Goal: Feedback & Contribution: Contribute content

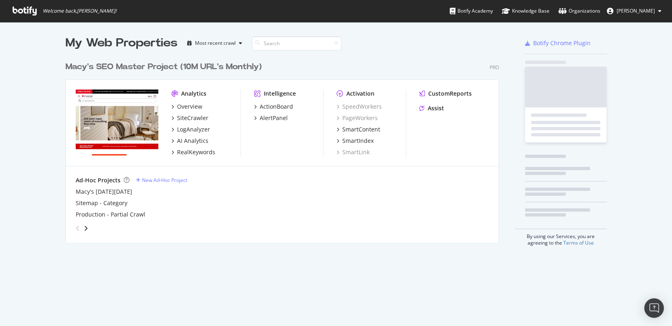
scroll to position [320, 659]
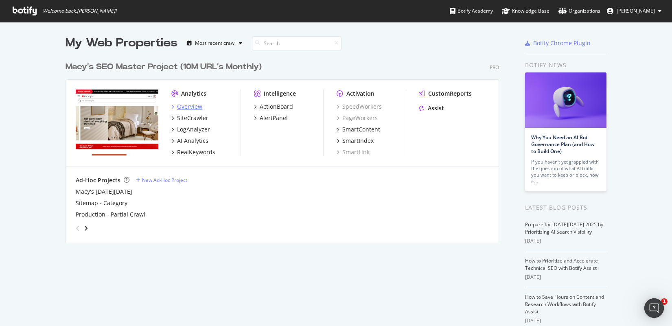
click at [185, 104] on div "Overview" at bounding box center [189, 107] width 25 height 8
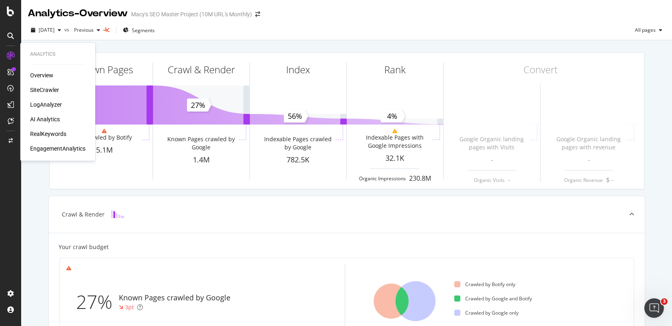
click at [37, 75] on div "Overview" at bounding box center [41, 75] width 23 height 8
click at [38, 74] on div "Overview" at bounding box center [41, 75] width 23 height 8
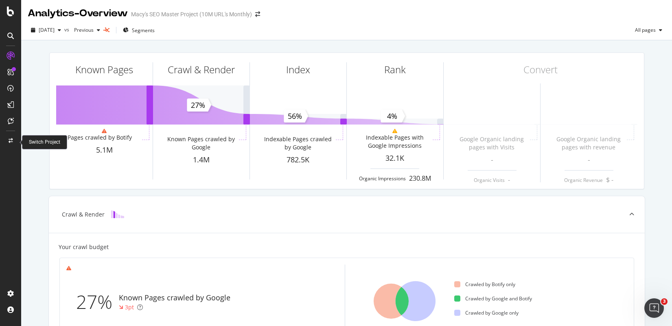
click at [10, 139] on icon at bounding box center [11, 140] width 4 height 5
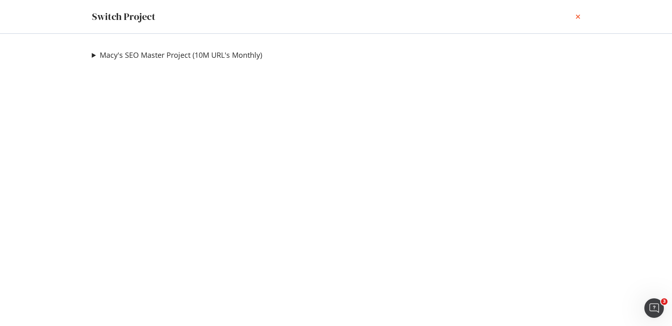
click at [577, 16] on icon "times" at bounding box center [577, 16] width 5 height 7
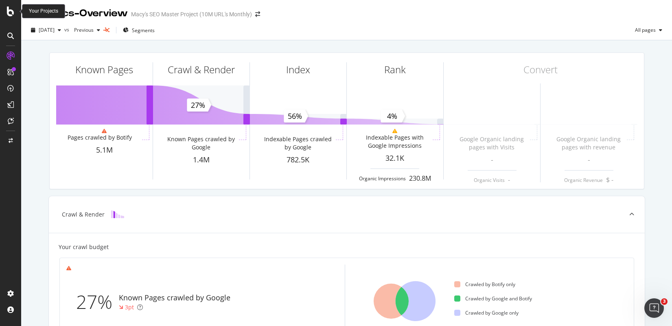
click at [17, 12] on div at bounding box center [11, 12] width 20 height 10
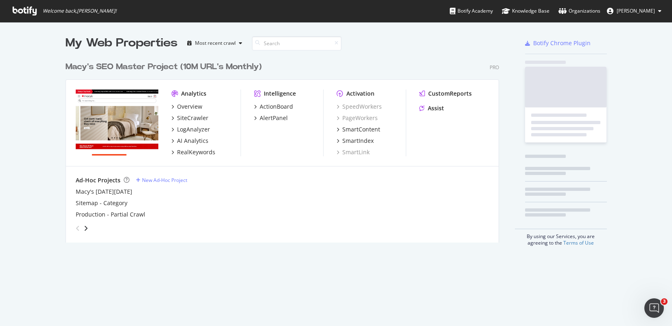
scroll to position [320, 659]
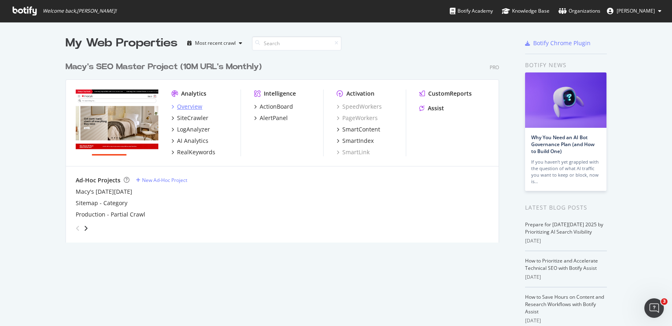
click at [190, 107] on div "Overview" at bounding box center [189, 107] width 25 height 8
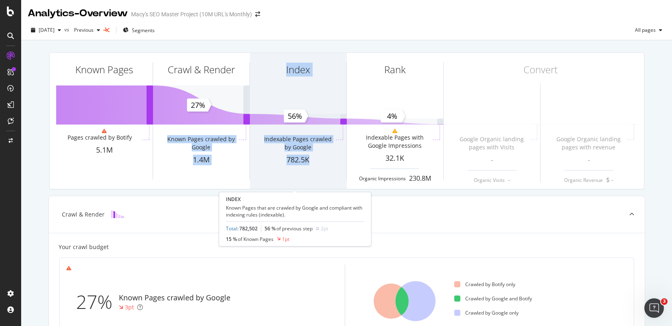
click at [286, 186] on div "Known Pages Pages crawled by Botify 5.1M Crawl & Render Known Pages crawled by …" at bounding box center [347, 121] width 594 height 136
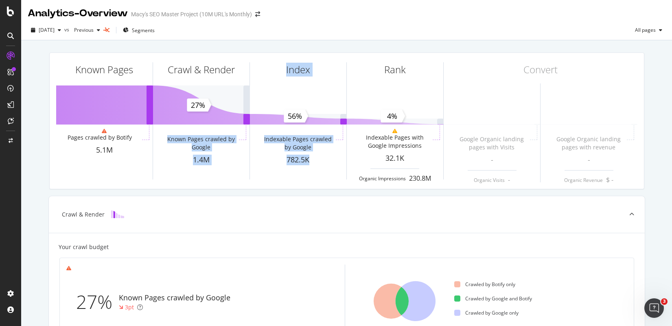
click at [10, 35] on icon at bounding box center [10, 36] width 7 height 7
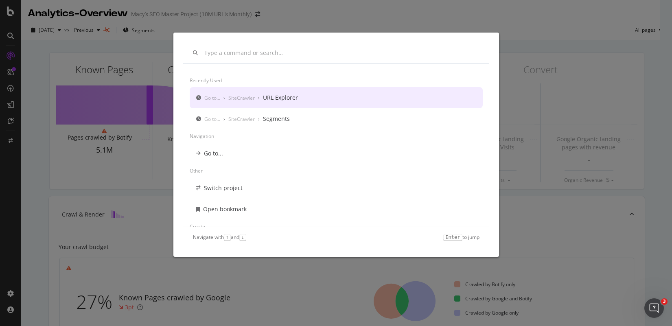
click at [7, 0] on div "Recently used Go to... › SiteCrawler › URL Explorer Go to... › SiteCrawler › Se…" at bounding box center [336, 163] width 672 height 326
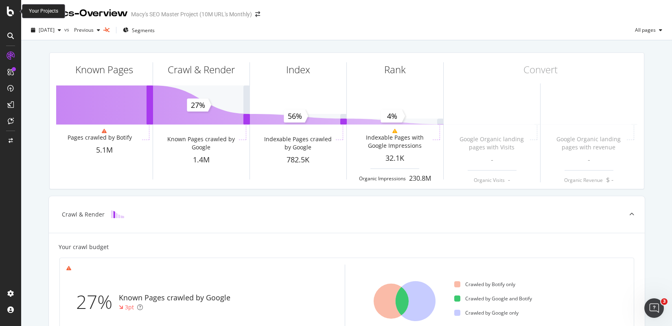
click at [16, 15] on div at bounding box center [11, 12] width 20 height 10
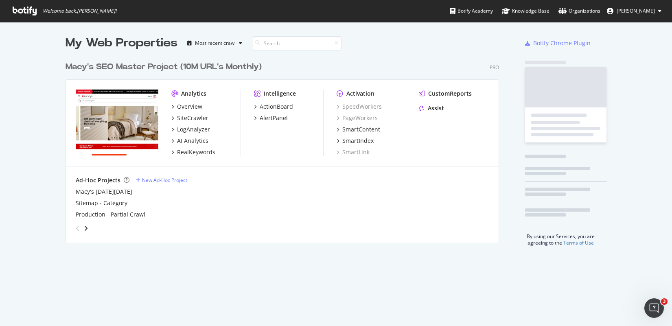
scroll to position [320, 659]
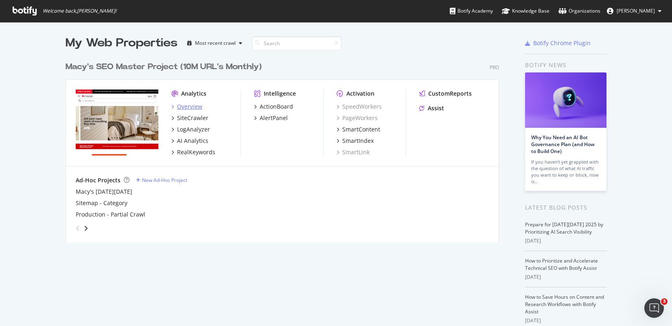
click at [183, 107] on div "Overview" at bounding box center [189, 107] width 25 height 8
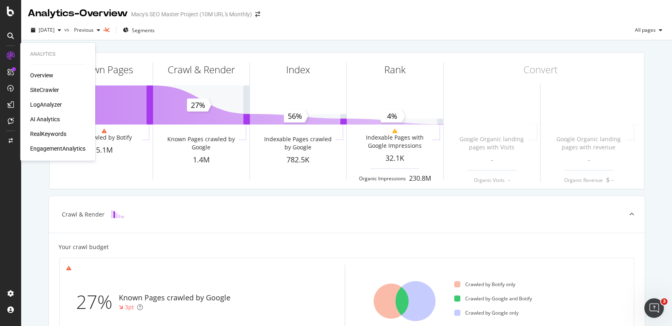
click at [45, 89] on div "SiteCrawler" at bounding box center [44, 90] width 29 height 8
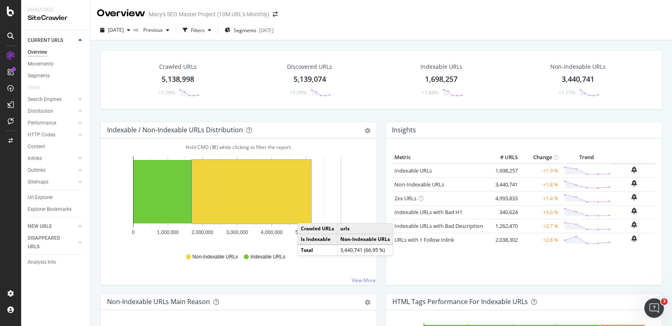
scroll to position [522, 0]
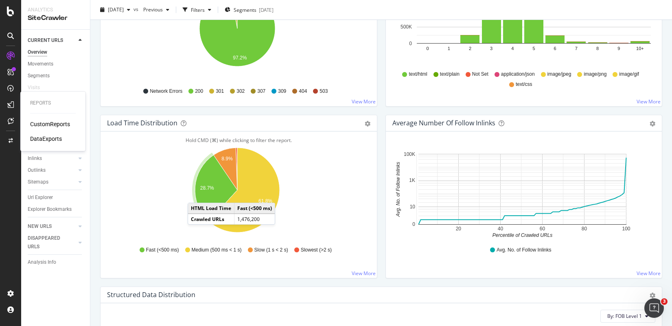
click at [43, 124] on div "CustomReports" at bounding box center [50, 124] width 40 height 8
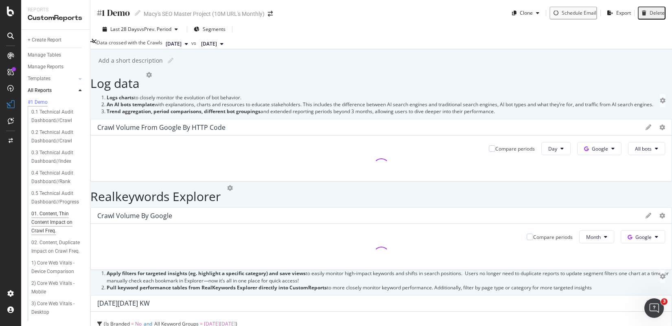
click at [54, 221] on div "01. Content, Thin Content Impact on Crawl Freq." at bounding box center [55, 222] width 49 height 26
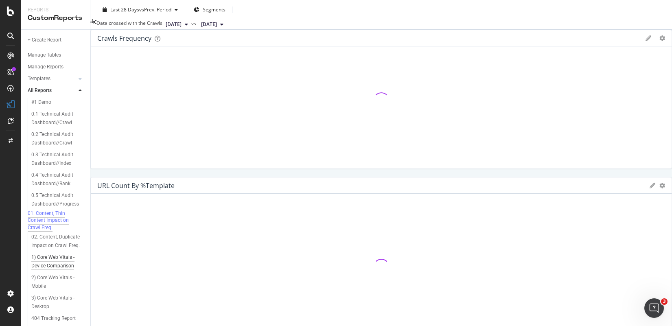
scroll to position [484, 0]
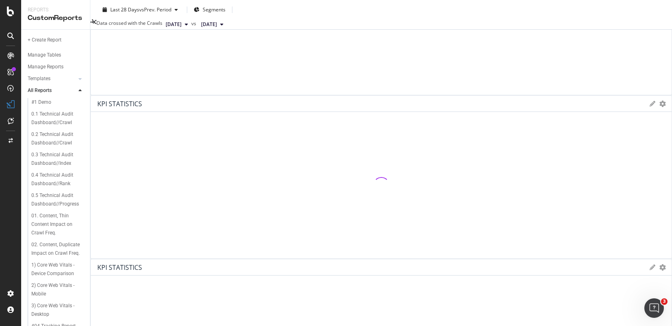
scroll to position [170, 0]
click at [334, 300] on div "Double Facet Double Facet Macy's SEO Master Project (10M URL's Monthly) Clone S…" at bounding box center [380, 163] width 581 height 326
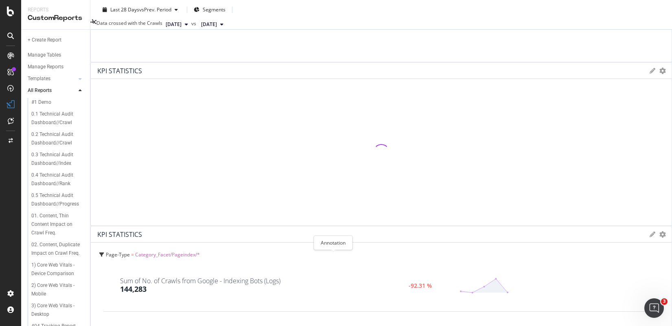
type input "[DATE]"
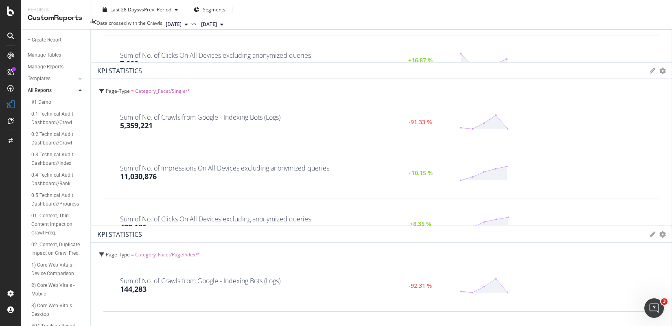
type textarea "HFO Thinning | Phase 1"
